Goal: Check status: Check status

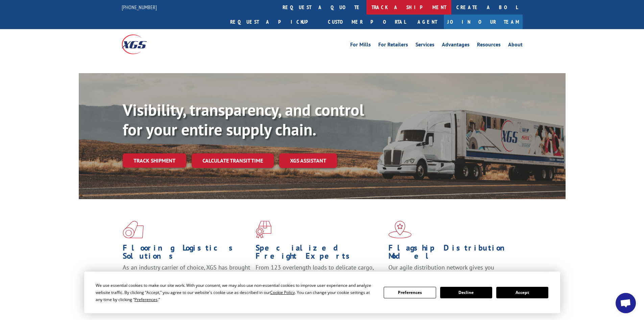
click at [367, 6] on link "track a shipment" at bounding box center [409, 7] width 85 height 15
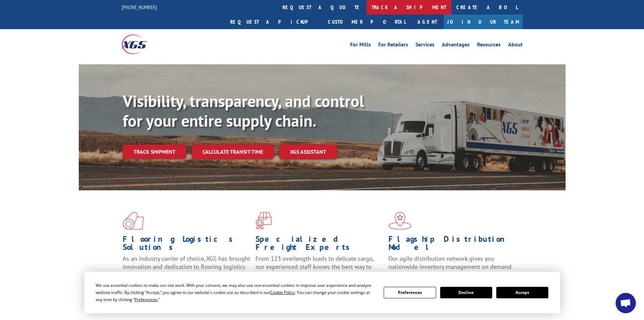
click at [367, 4] on link "track a shipment" at bounding box center [409, 7] width 85 height 15
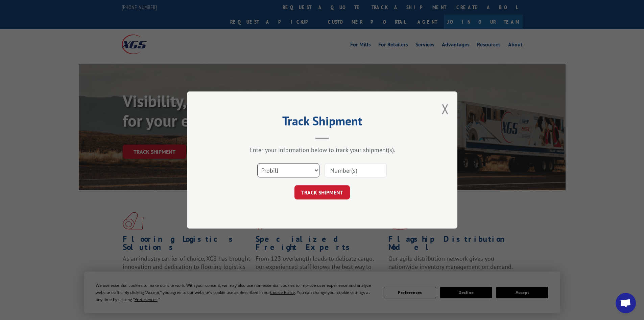
click at [299, 172] on select "Select category... Probill BOL PO" at bounding box center [288, 170] width 62 height 14
select select "po"
click at [257, 163] on select "Select category... Probill BOL PO" at bounding box center [288, 170] width 62 height 14
click at [360, 168] on input at bounding box center [356, 170] width 62 height 14
type input "52533852"
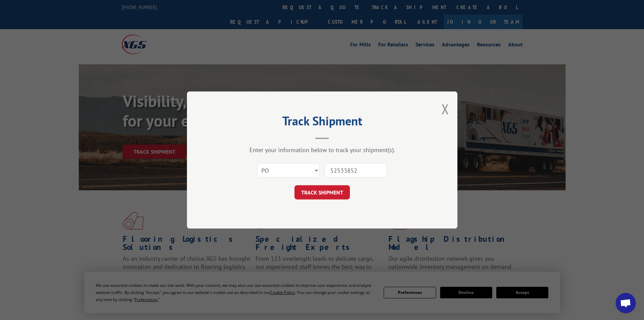
click button "TRACK SHIPMENT" at bounding box center [321, 192] width 55 height 14
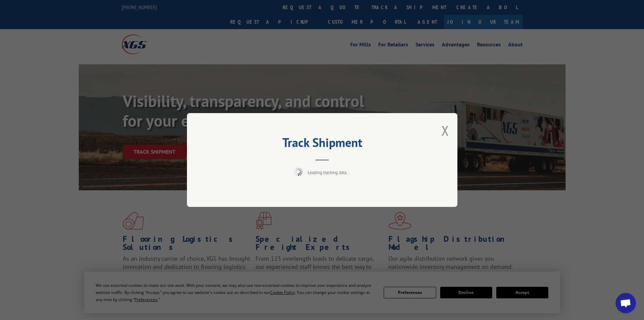
drag, startPoint x: 432, startPoint y: 60, endPoint x: 429, endPoint y: 70, distance: 10.8
drag, startPoint x: 429, startPoint y: 70, endPoint x: 384, endPoint y: 76, distance: 46.0
click at [384, 76] on div "Track Shipment Loading tracking data..." at bounding box center [322, 160] width 644 height 320
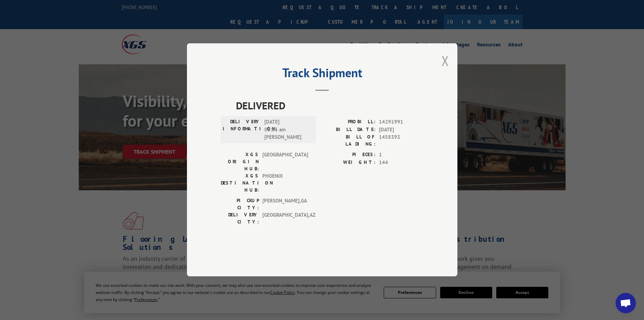
click at [445, 70] on button "Close modal" at bounding box center [445, 61] width 7 height 18
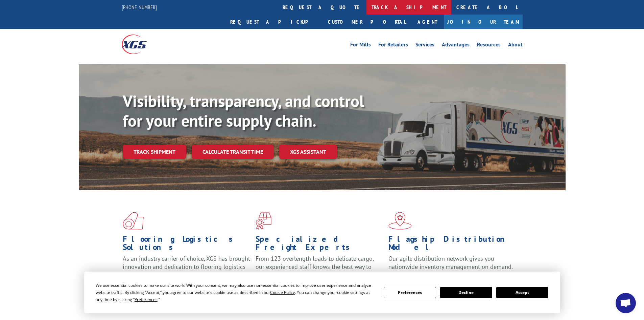
click at [367, 8] on link "track a shipment" at bounding box center [409, 7] width 85 height 15
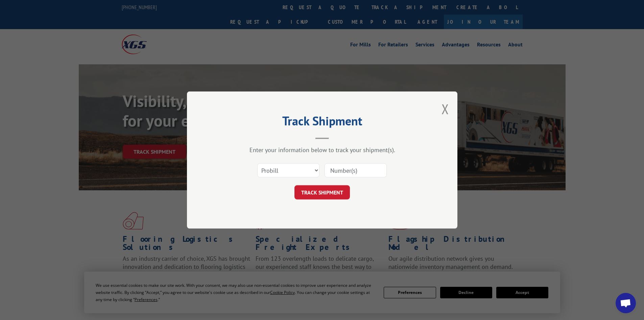
click at [367, 170] on input at bounding box center [356, 170] width 62 height 14
paste input "17521128"
type input "17521128"
click at [318, 192] on button "TRACK SHIPMENT" at bounding box center [321, 192] width 55 height 14
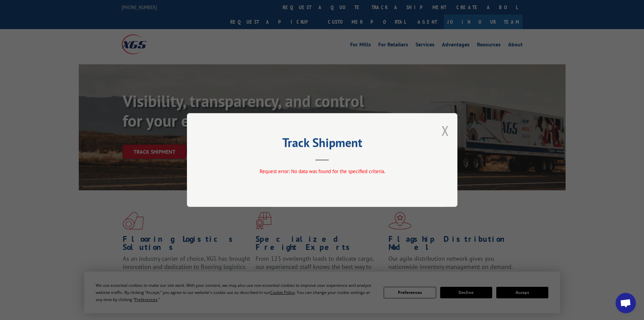
click at [446, 132] on button "Close modal" at bounding box center [445, 130] width 7 height 18
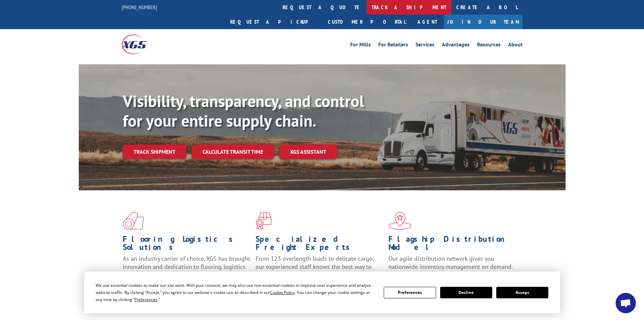
click at [367, 5] on link "track a shipment" at bounding box center [409, 7] width 85 height 15
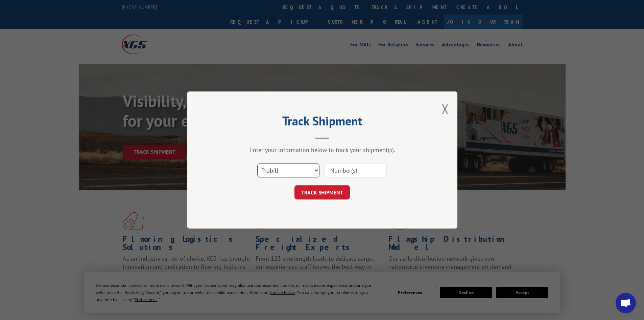
click at [304, 169] on select "Select category... Probill BOL PO" at bounding box center [288, 170] width 62 height 14
select select "bol"
click at [257, 163] on select "Select category... Probill BOL PO" at bounding box center [288, 170] width 62 height 14
click at [353, 166] on input at bounding box center [356, 170] width 62 height 14
paste input "5195269"
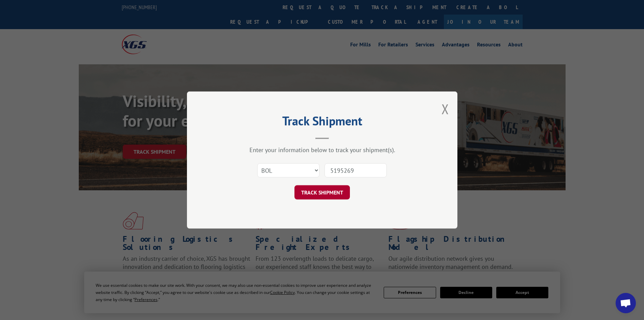
type input "5195269"
click at [330, 190] on button "TRACK SHIPMENT" at bounding box center [321, 192] width 55 height 14
